Goal: Information Seeking & Learning: Learn about a topic

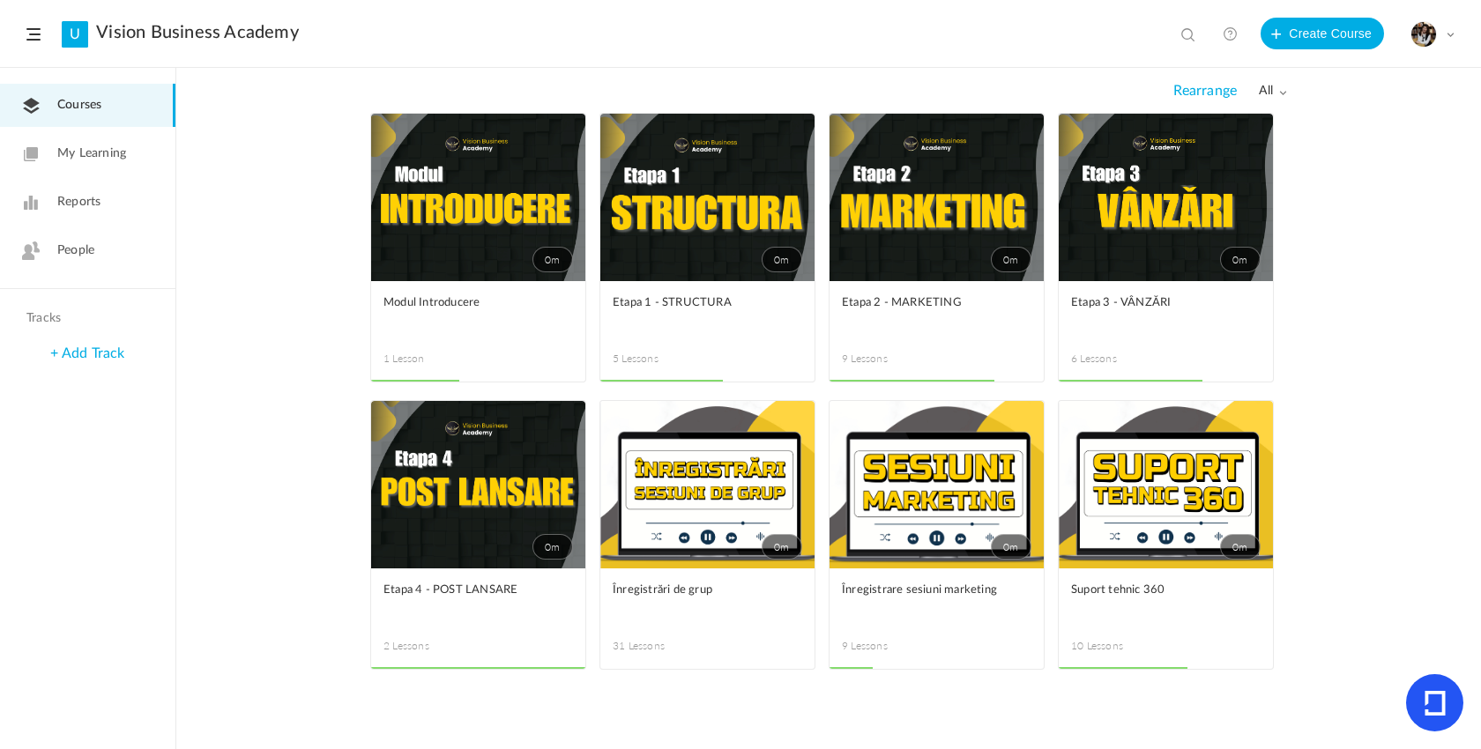
click at [1148, 232] on link "0m" at bounding box center [1165, 197] width 214 height 167
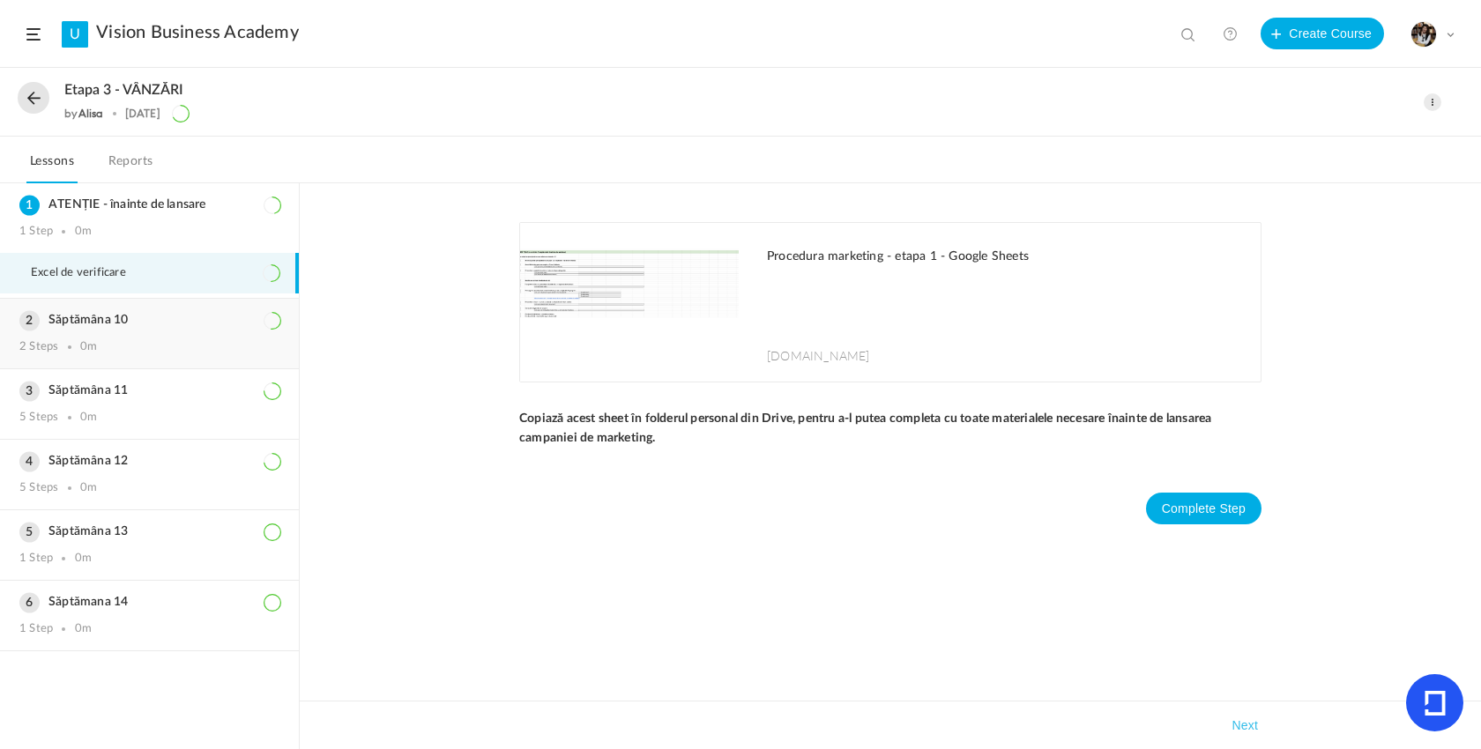
click at [153, 358] on div "Săptămâna 10 2 Steps 0m" at bounding box center [149, 334] width 299 height 70
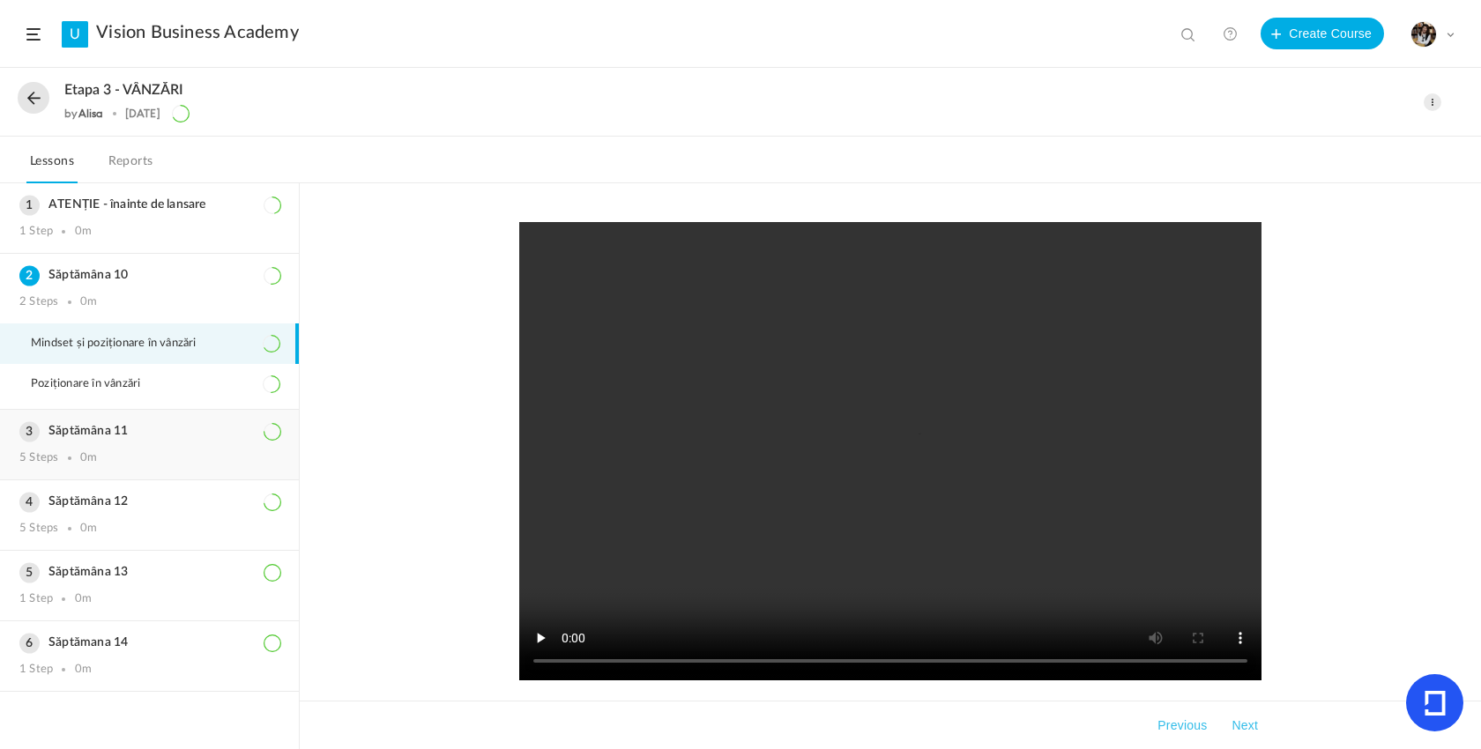
click at [166, 425] on div "Săptămâna 11 5 Steps 0m" at bounding box center [149, 445] width 299 height 70
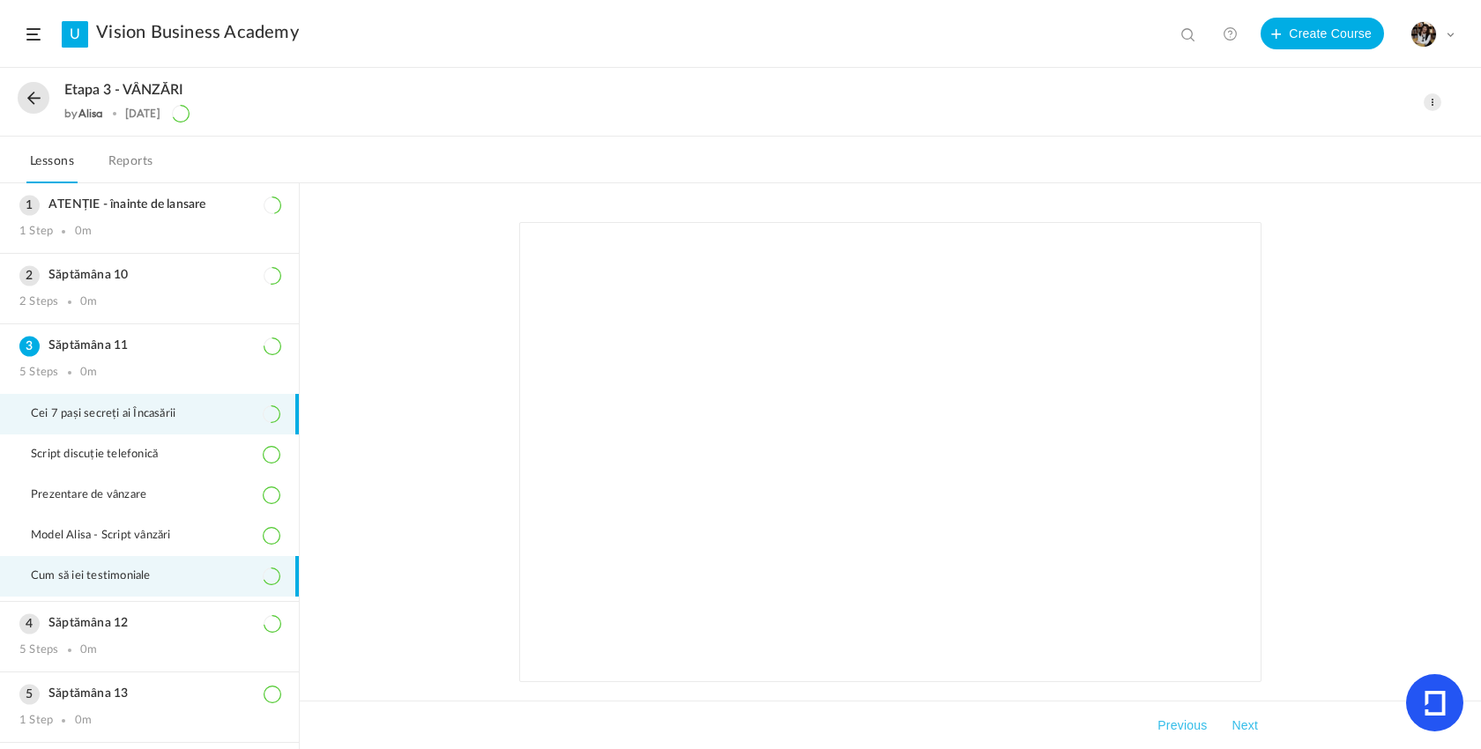
click at [136, 575] on span "Cum să iei testimoniale" at bounding box center [102, 576] width 142 height 14
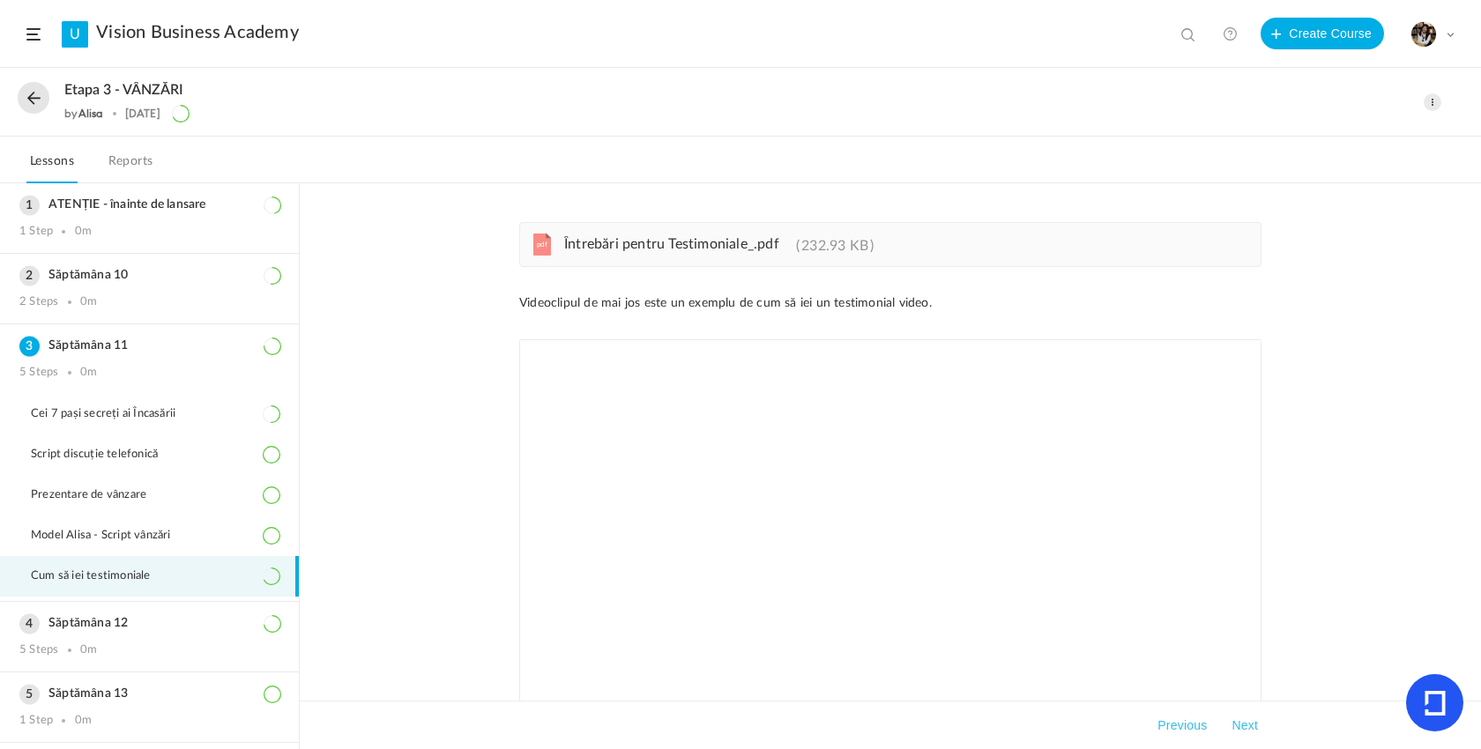
click at [739, 250] on span "Întrebări pentru Testimoniale_.pdf" at bounding box center [671, 244] width 215 height 14
